Goal: Check status: Check status

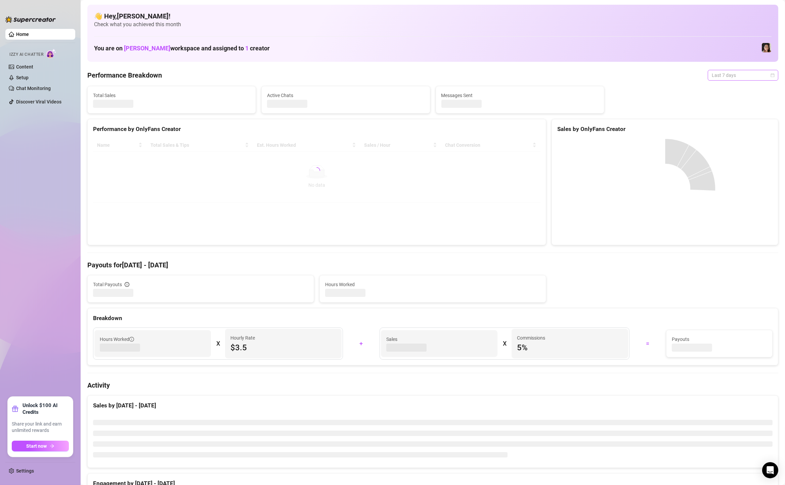
click at [736, 74] on span "Last 7 days" at bounding box center [743, 75] width 62 height 10
click at [722, 129] on div "Custom date" at bounding box center [743, 131] width 60 height 7
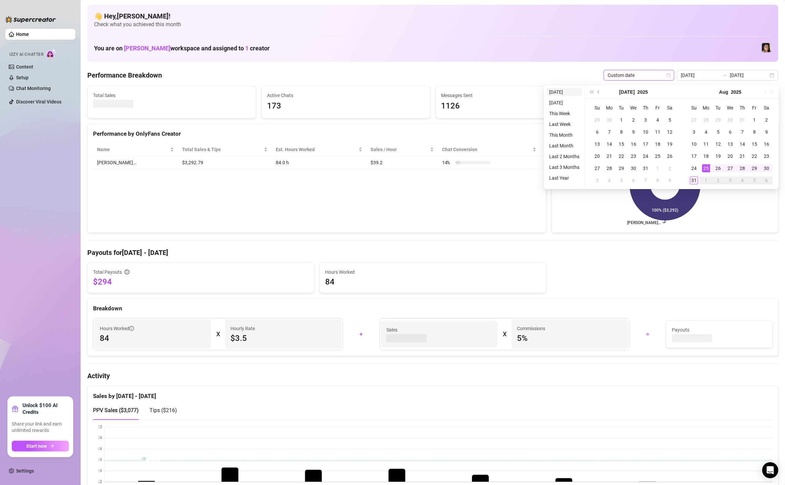
type input "2025-08-31"
click at [561, 92] on li "[DATE]" at bounding box center [565, 92] width 36 height 8
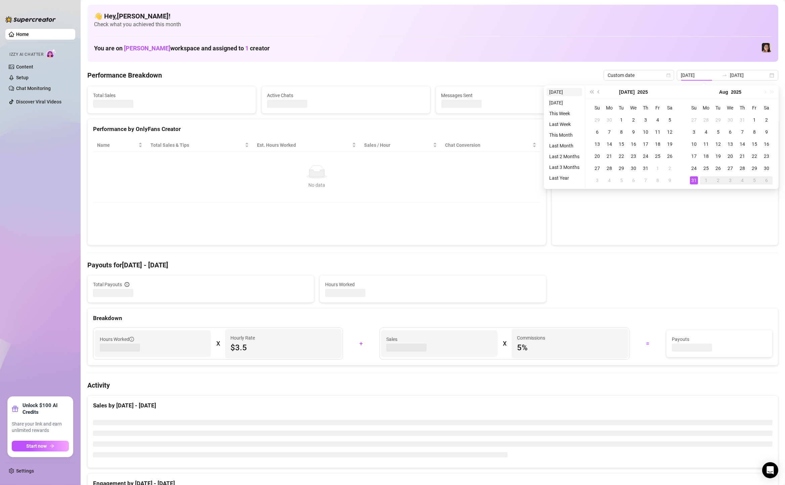
type input "2025-08-31"
